Goal: Task Accomplishment & Management: Use online tool/utility

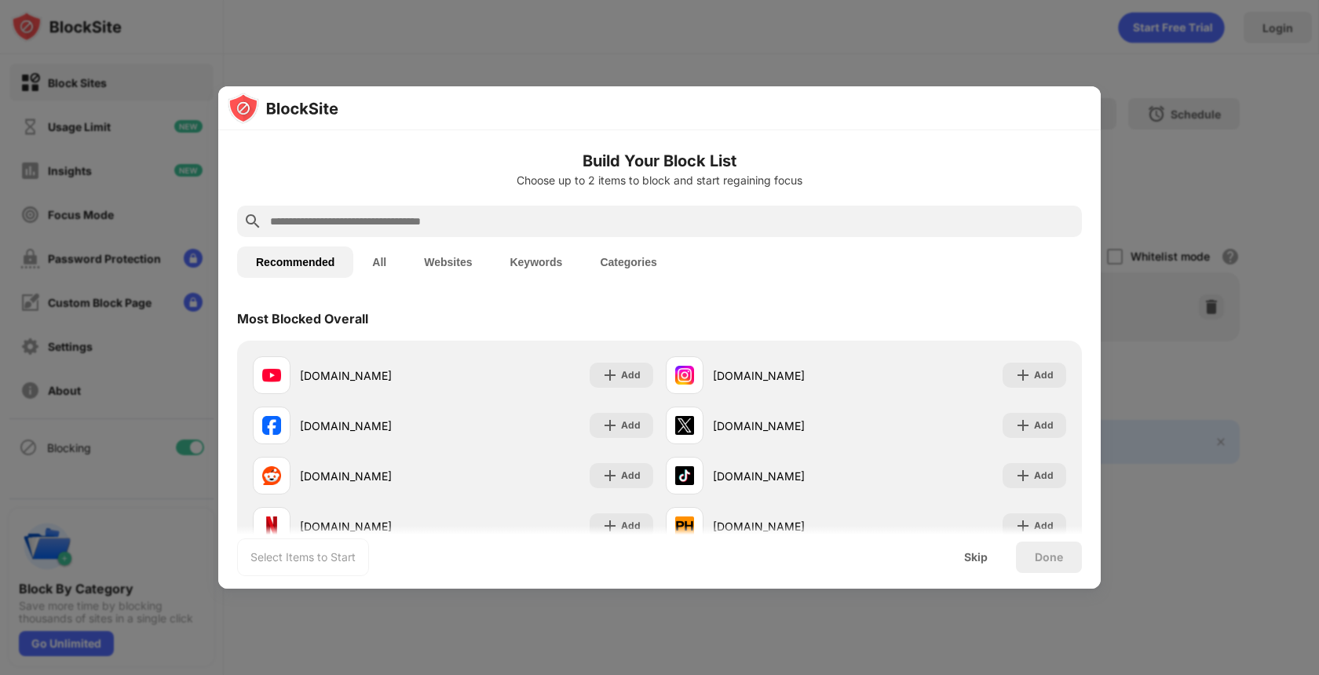
click at [522, 218] on input "text" at bounding box center [672, 221] width 807 height 19
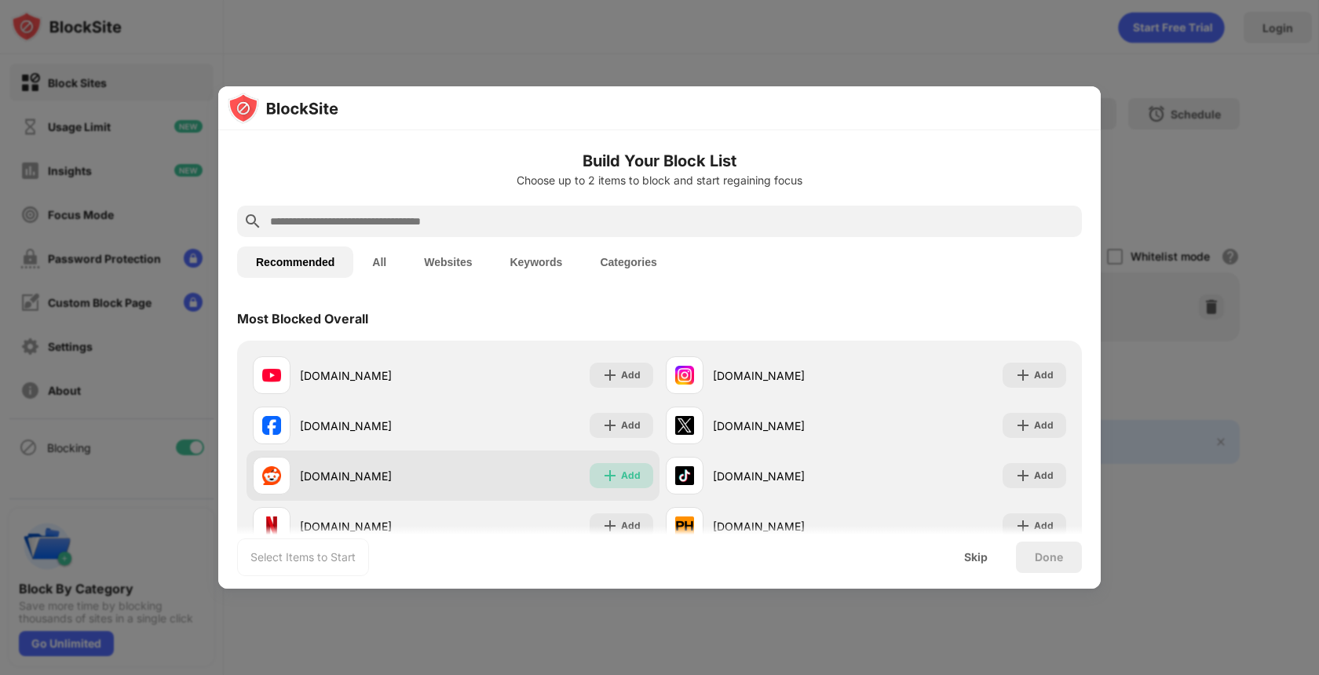
click at [606, 470] on img at bounding box center [610, 476] width 16 height 16
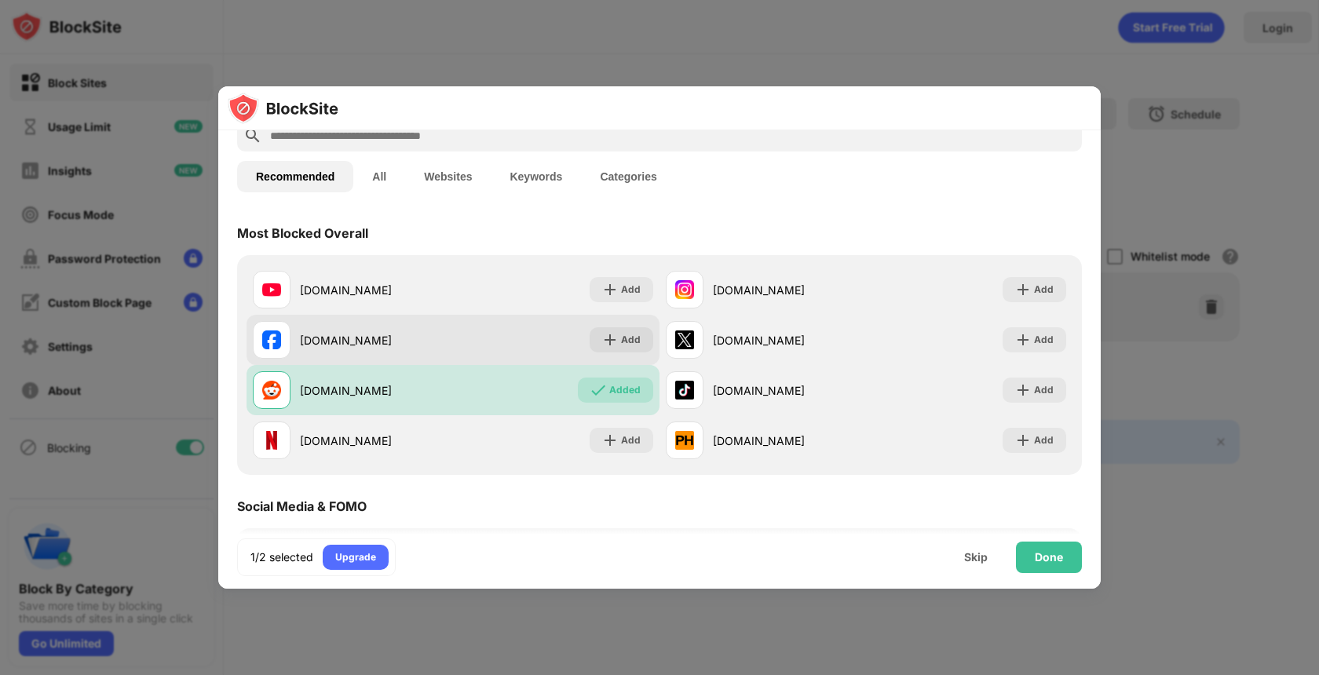
scroll to position [82, 0]
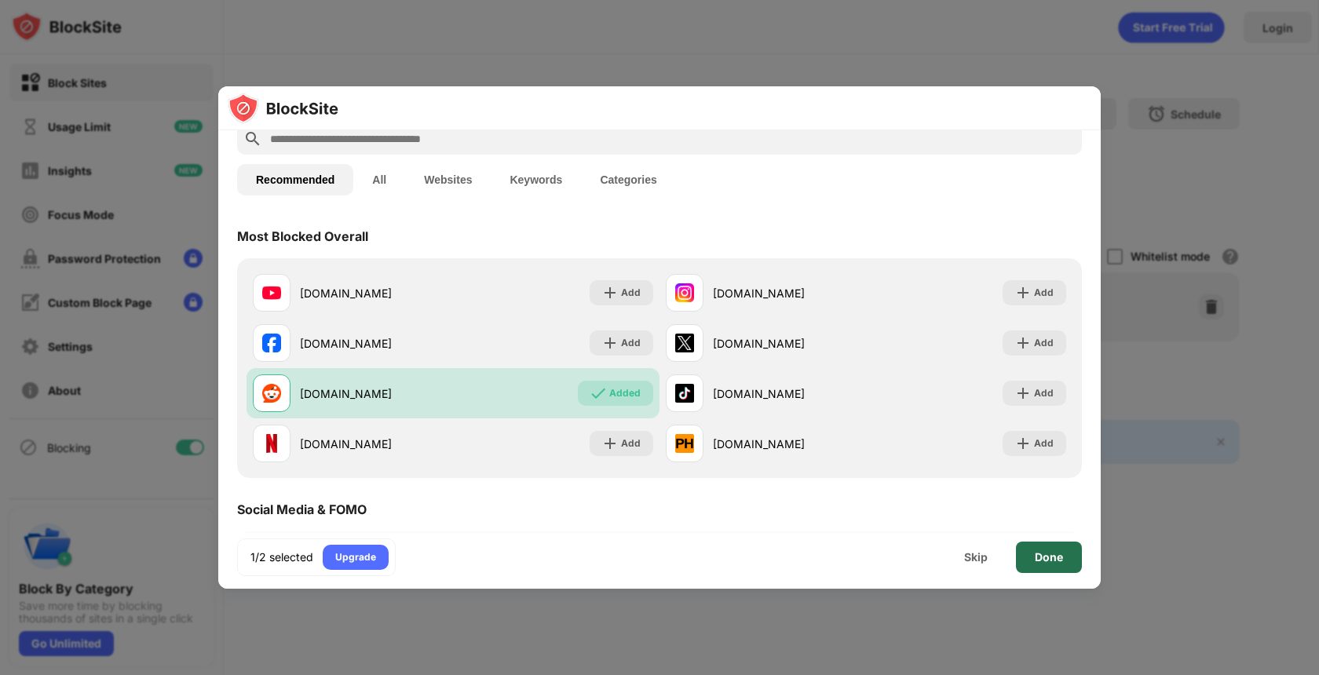
click at [1062, 563] on div "Done" at bounding box center [1049, 557] width 28 height 13
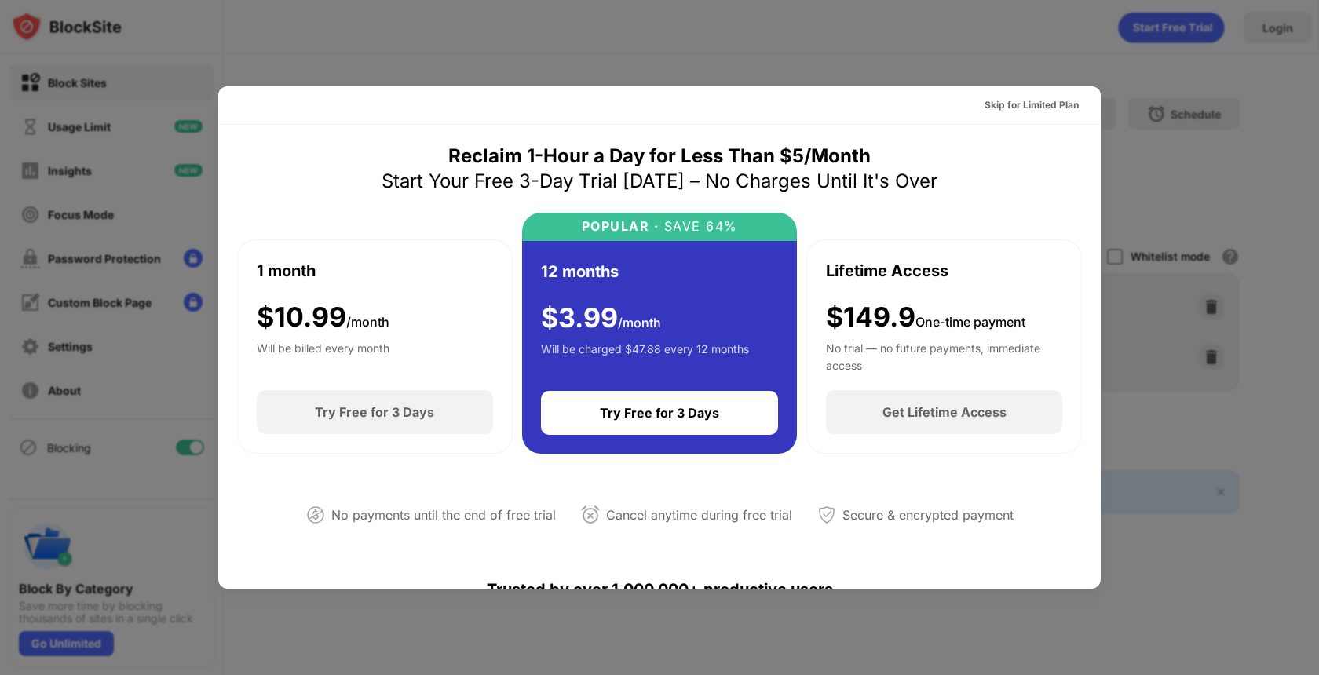
click at [870, 48] on div at bounding box center [659, 337] width 1319 height 675
click at [1016, 102] on div "Skip for Limited Plan" at bounding box center [1032, 105] width 94 height 16
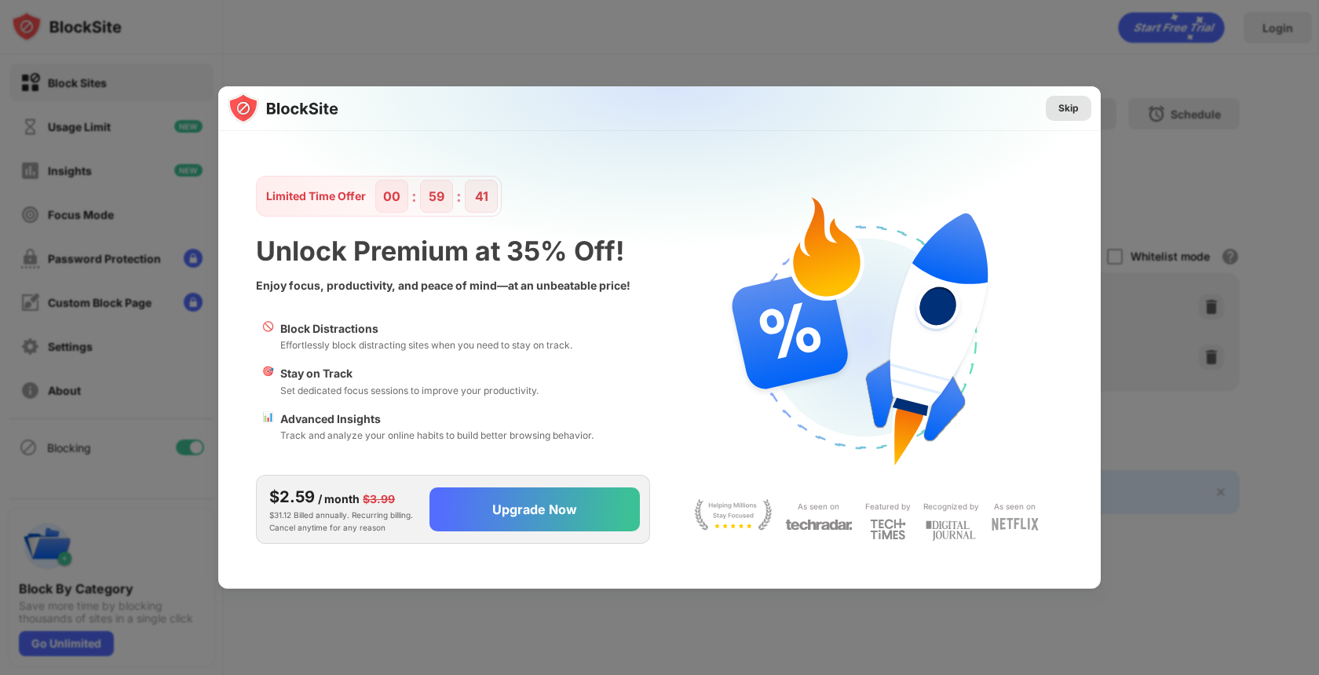
click at [1063, 109] on div "Skip" at bounding box center [1069, 109] width 20 height 16
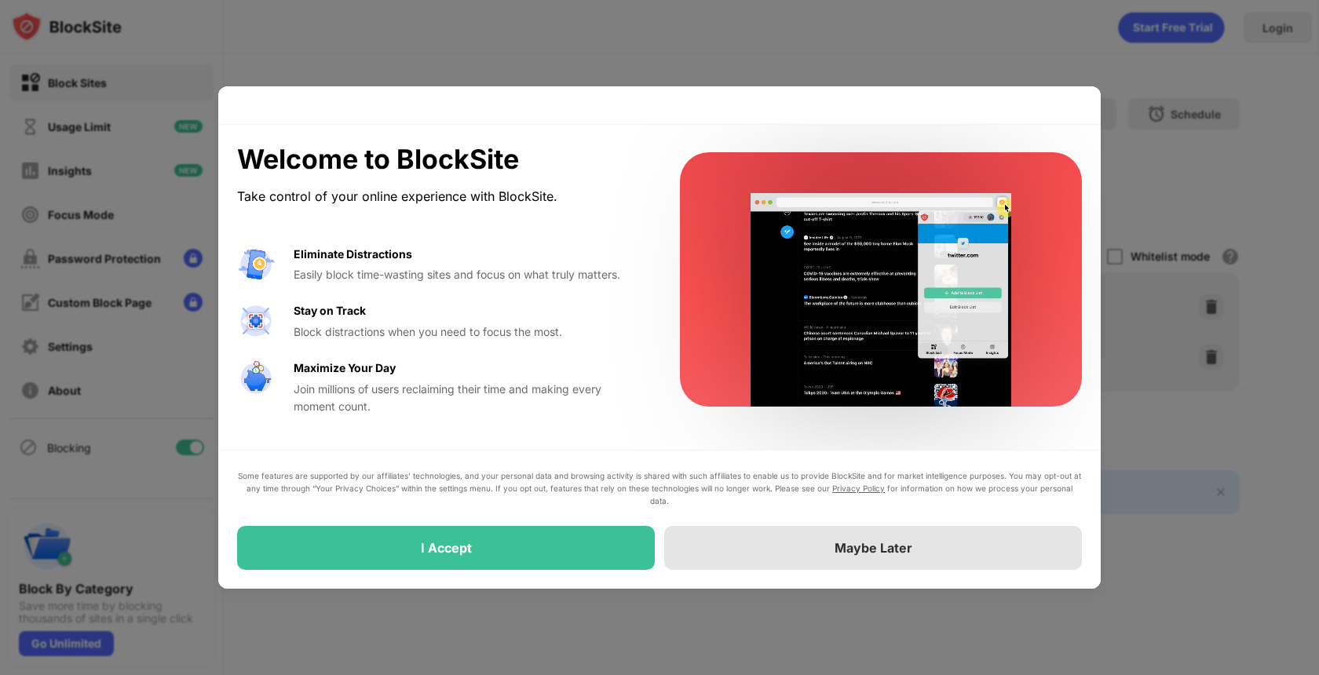
click at [713, 544] on div "Maybe Later" at bounding box center [873, 548] width 418 height 44
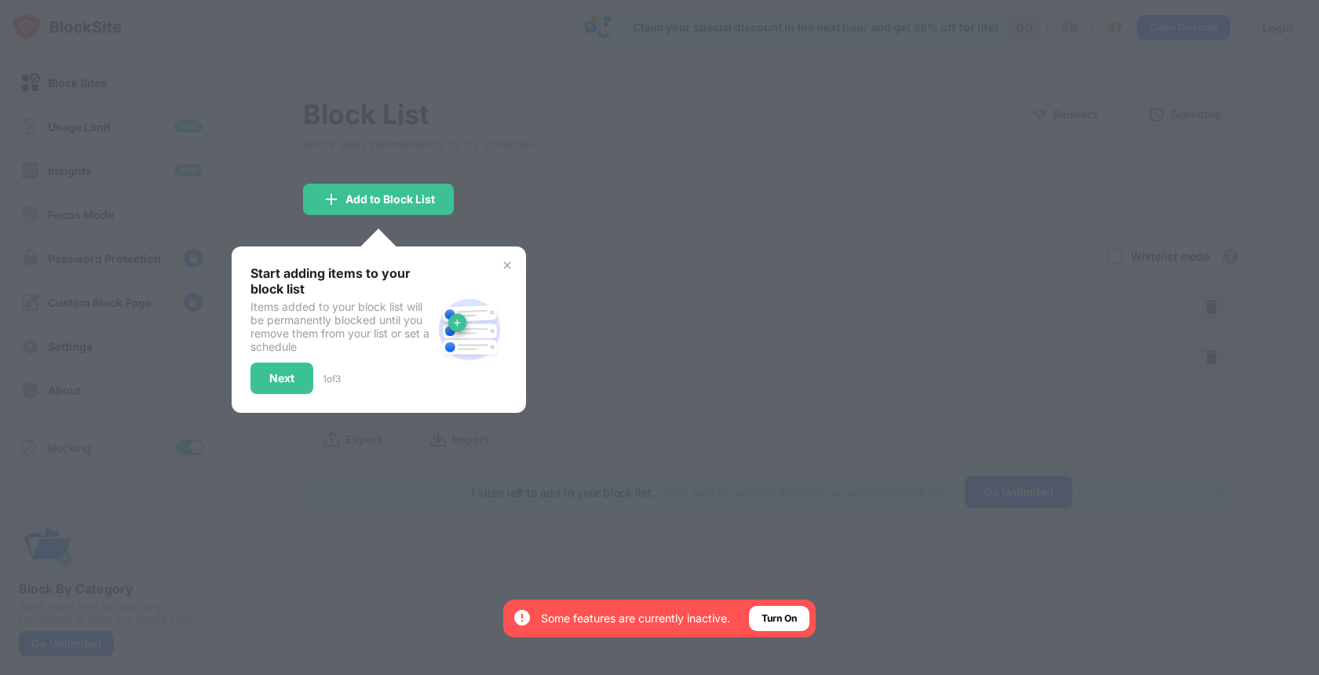
click at [538, 196] on div at bounding box center [659, 337] width 1319 height 675
click at [509, 259] on img at bounding box center [507, 265] width 13 height 13
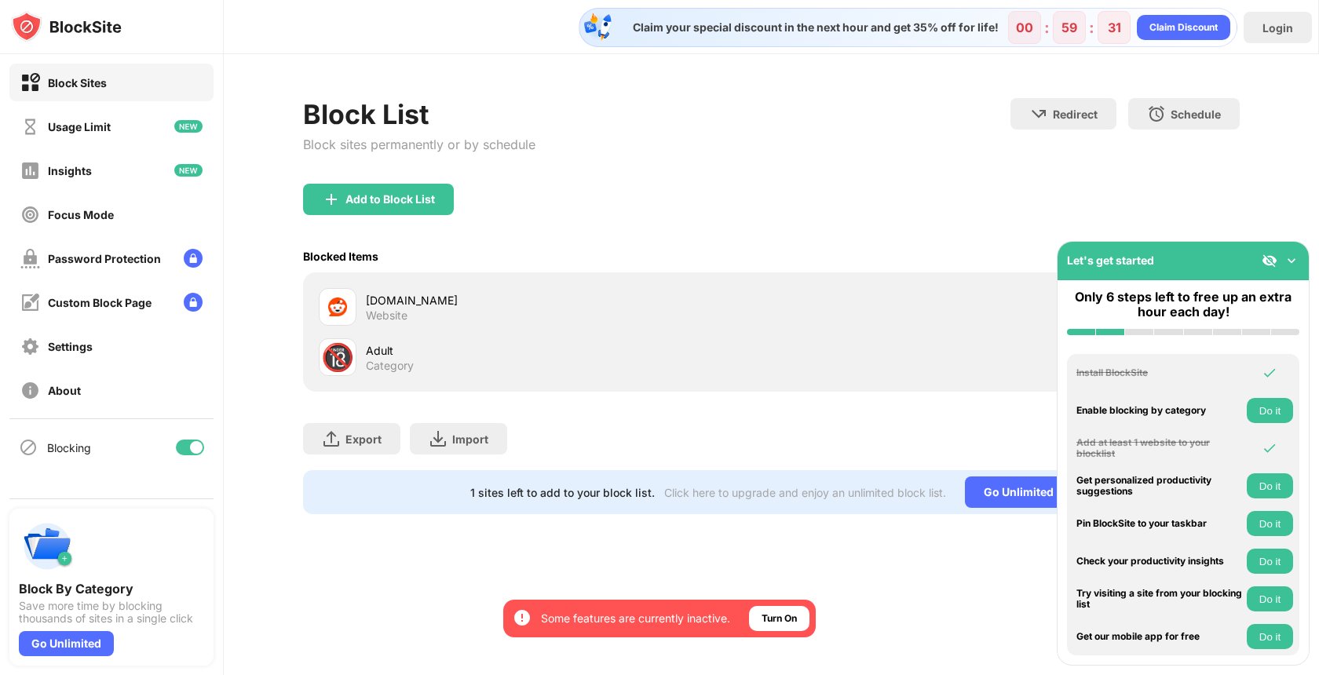
click at [1298, 257] on img at bounding box center [1292, 261] width 16 height 16
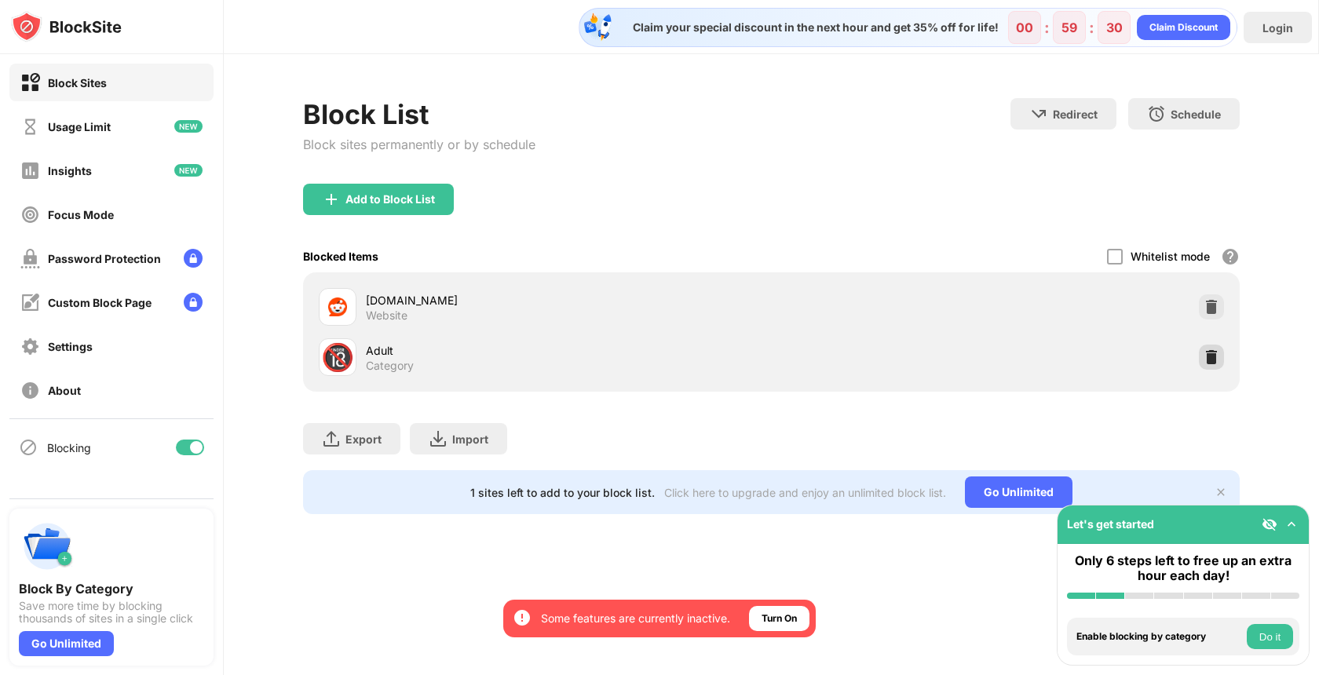
click at [1210, 350] on img at bounding box center [1212, 357] width 16 height 16
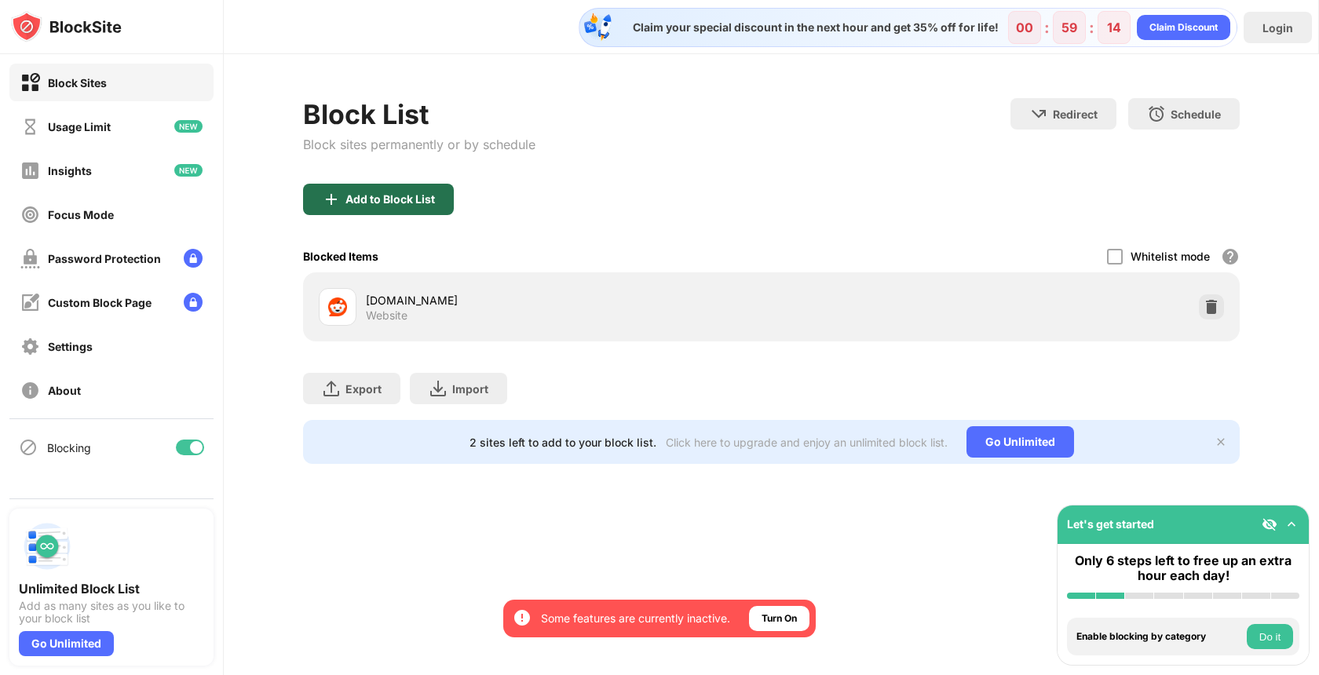
click at [397, 210] on div "Add to Block List" at bounding box center [378, 199] width 151 height 31
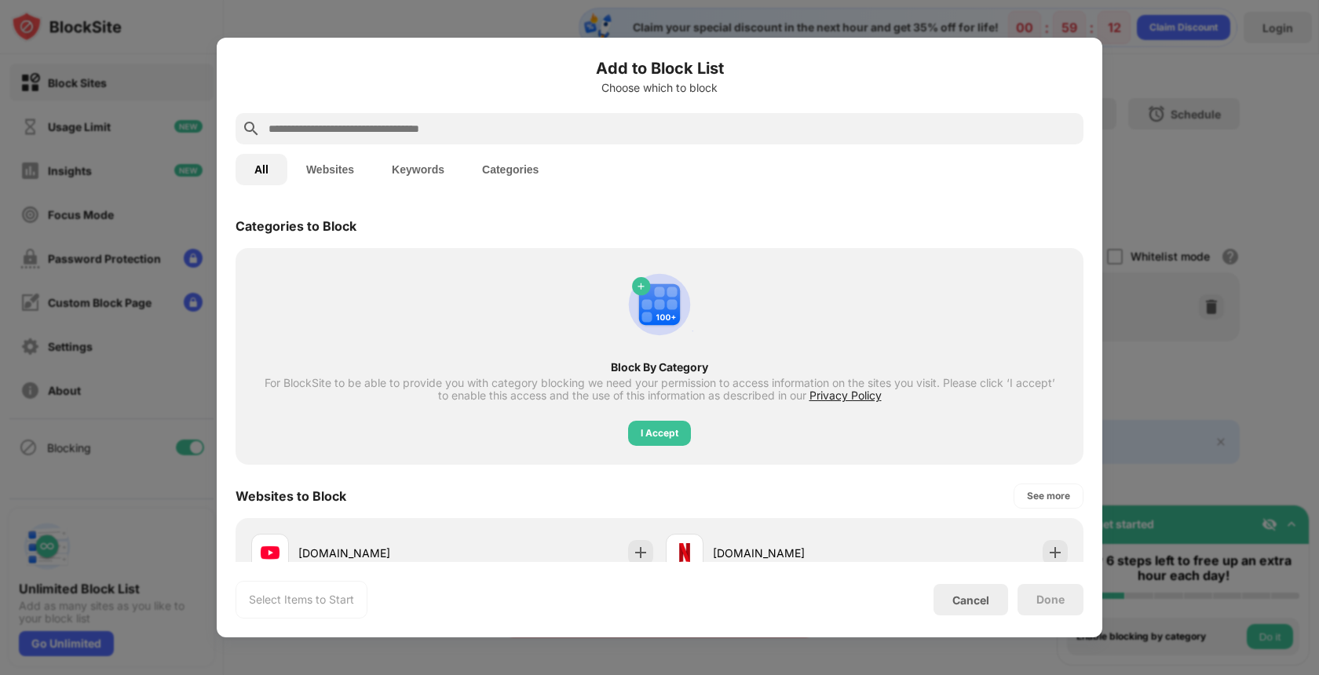
click at [383, 113] on div at bounding box center [660, 128] width 848 height 31
click at [376, 120] on input "text" at bounding box center [672, 128] width 810 height 19
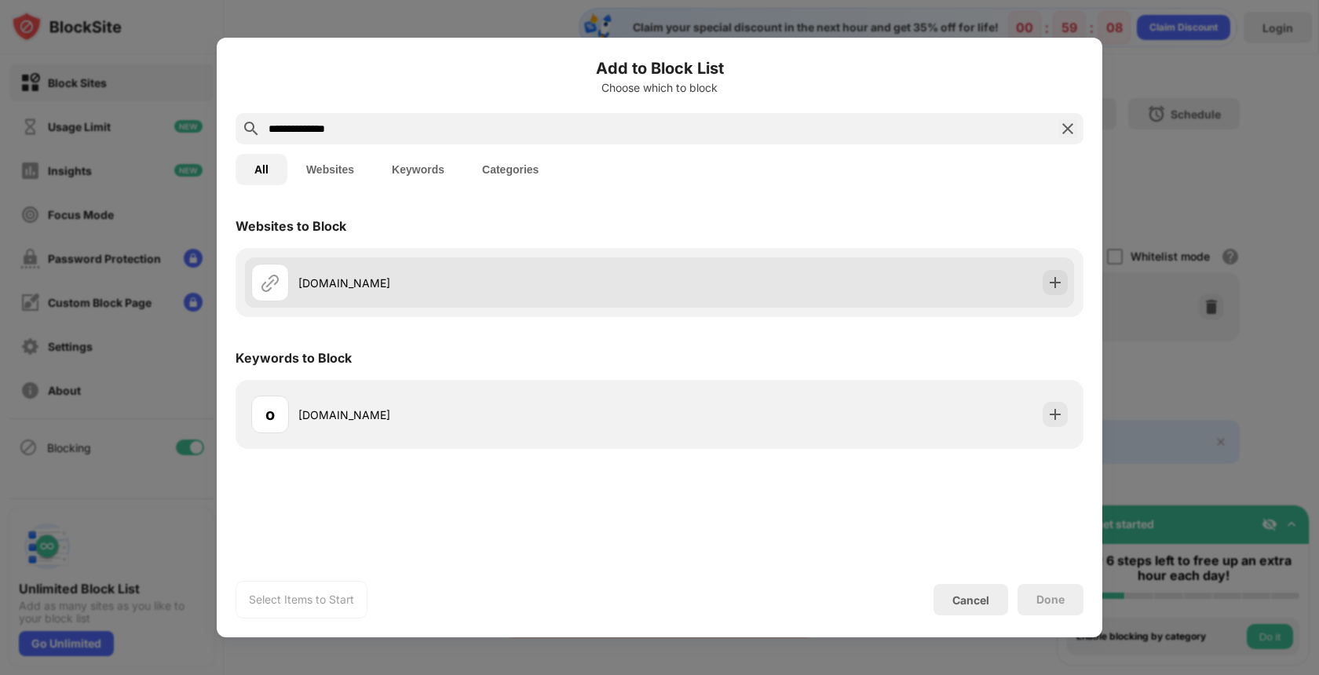
type input "**********"
click at [730, 285] on div "old.reddit.com" at bounding box center [659, 283] width 829 height 50
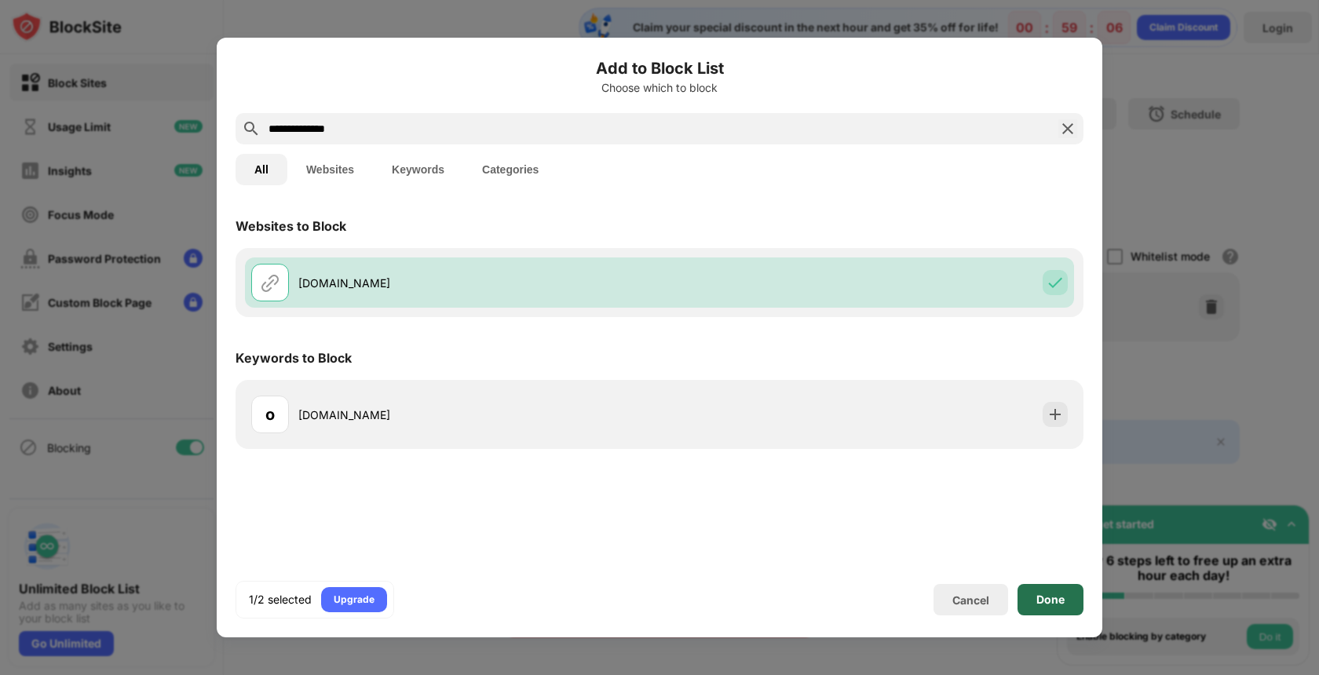
click at [1054, 606] on div "Done" at bounding box center [1051, 600] width 28 height 13
